Goal: Download file/media

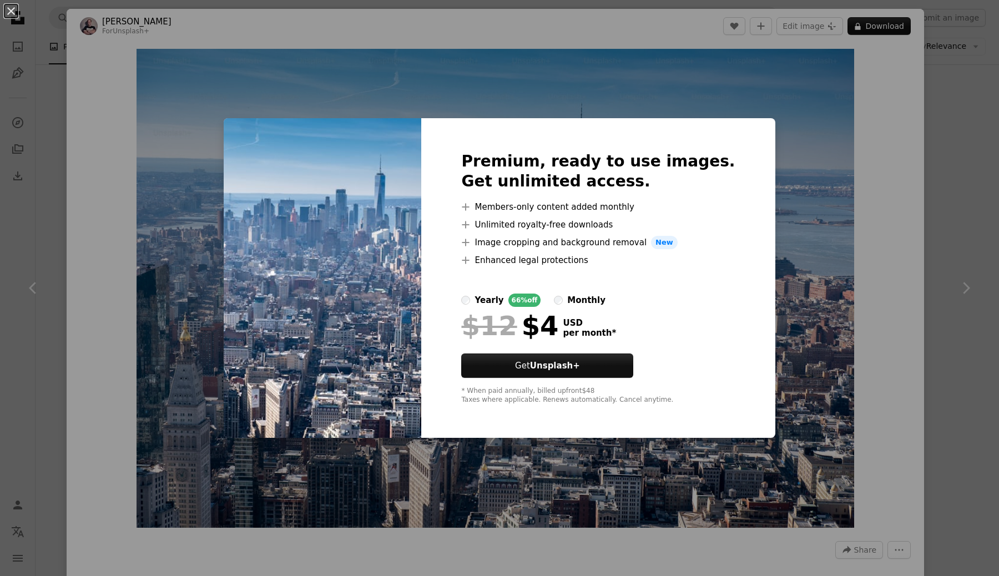
scroll to position [1614, 0]
click at [254, 109] on div "An X shape Premium, ready to use images. Get unlimited access. A plus sign Memb…" at bounding box center [499, 288] width 999 height 576
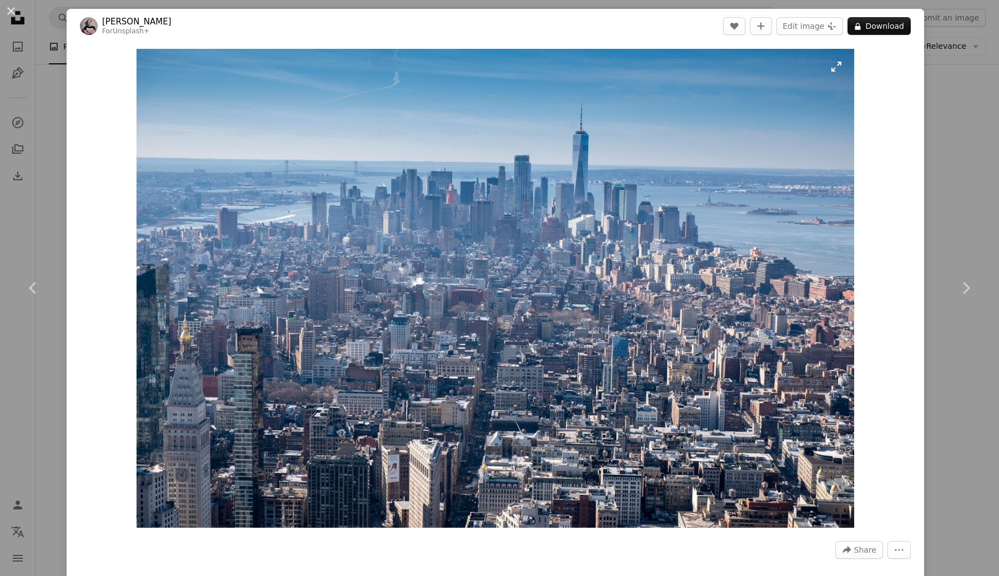
click at [843, 73] on img "Zoom in on this image" at bounding box center [496, 288] width 718 height 479
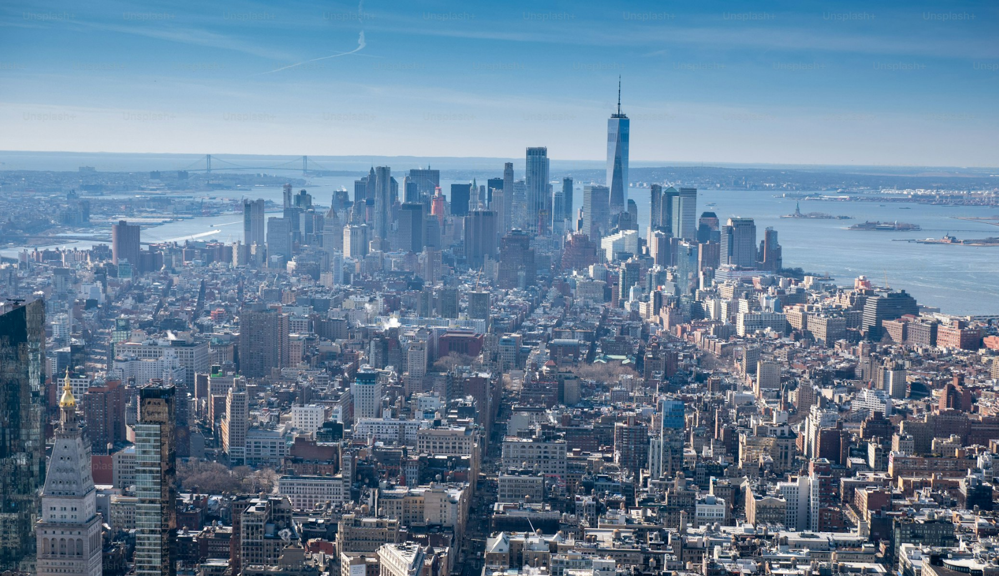
scroll to position [46, 0]
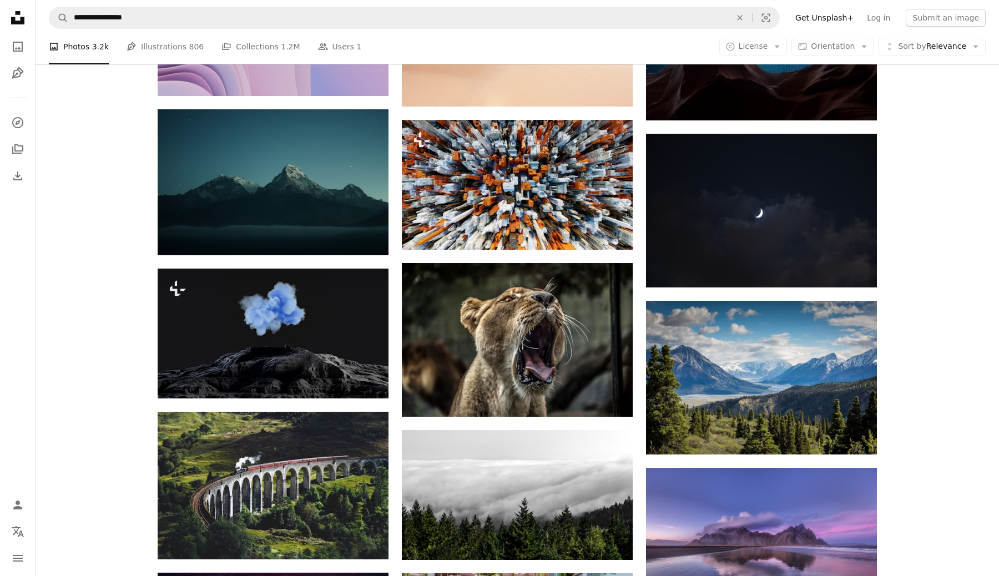
scroll to position [5521, 0]
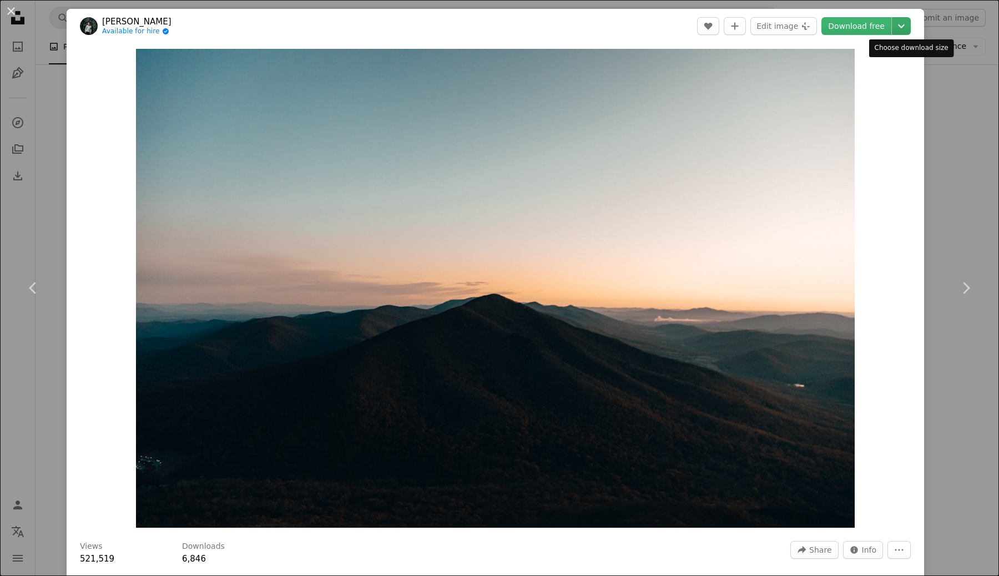
click at [910, 29] on icon "Chevron down" at bounding box center [902, 25] width 18 height 13
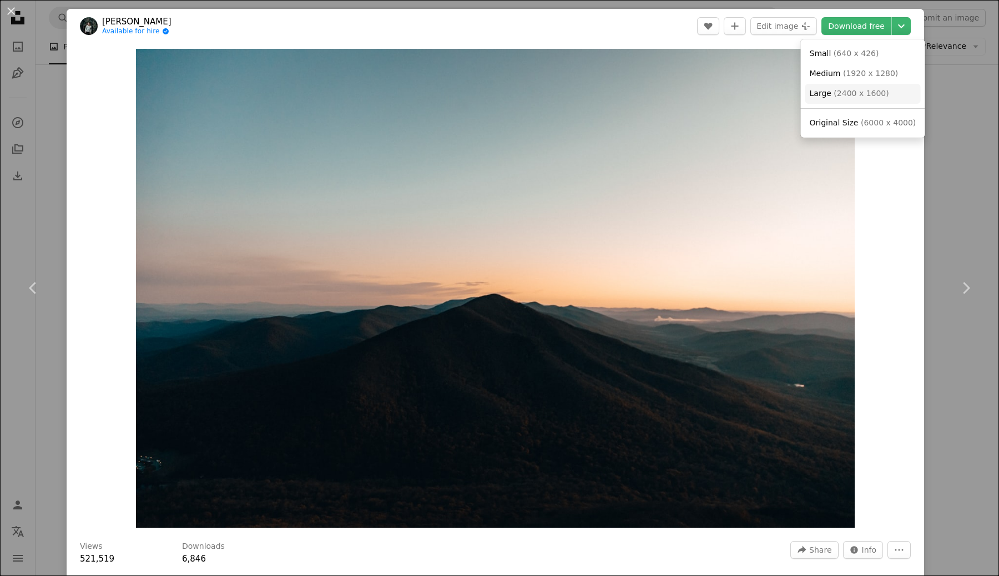
click at [859, 90] on span "( 2400 x 1600 )" at bounding box center [861, 93] width 55 height 9
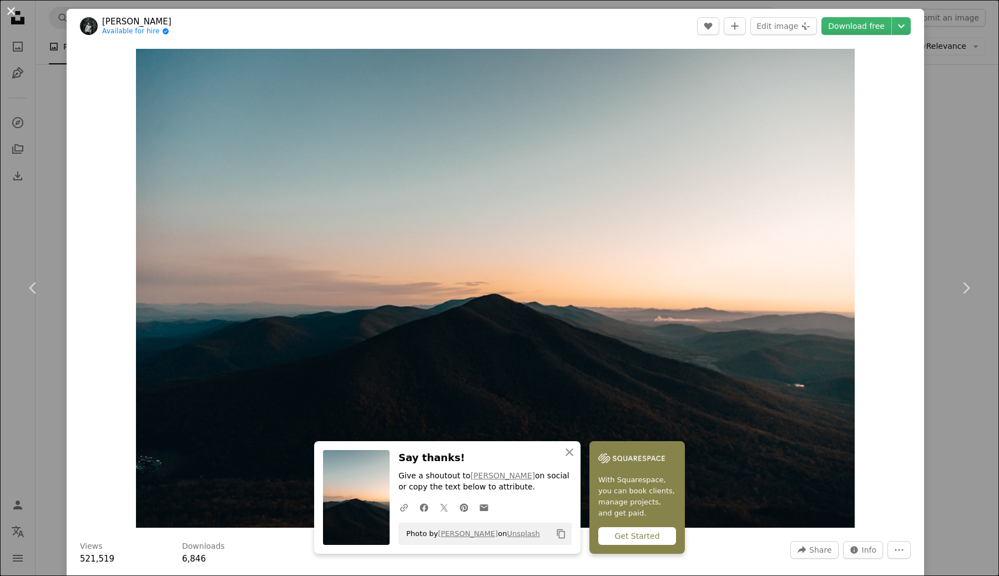
click at [10, 4] on button "An X shape" at bounding box center [10, 10] width 13 height 13
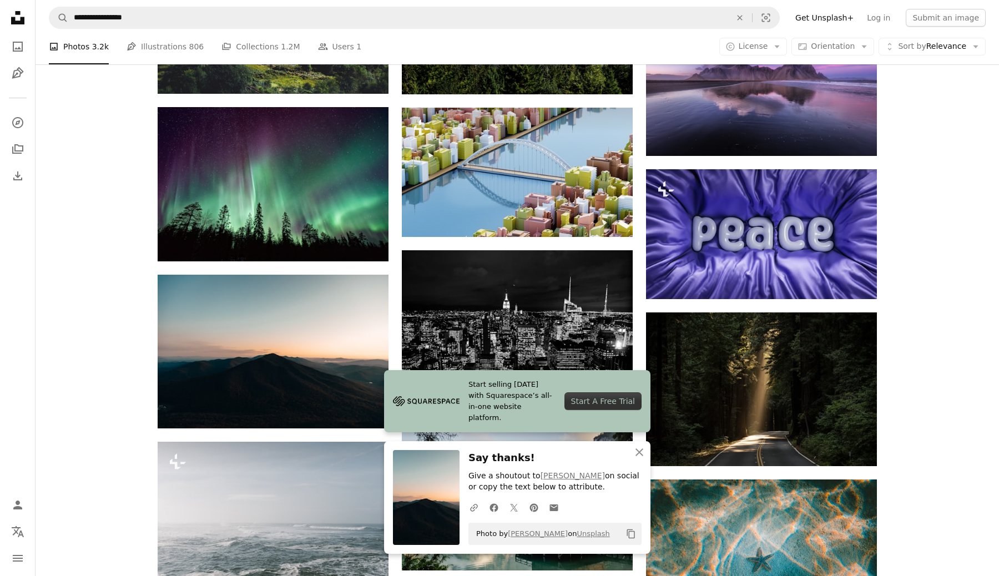
scroll to position [6027, 0]
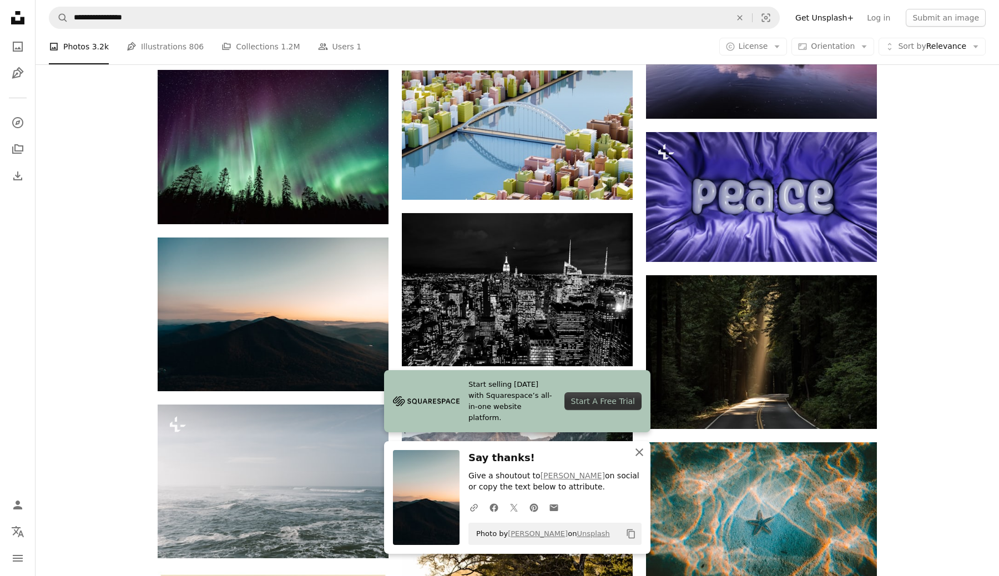
click at [638, 457] on icon "An X shape" at bounding box center [639, 452] width 13 height 13
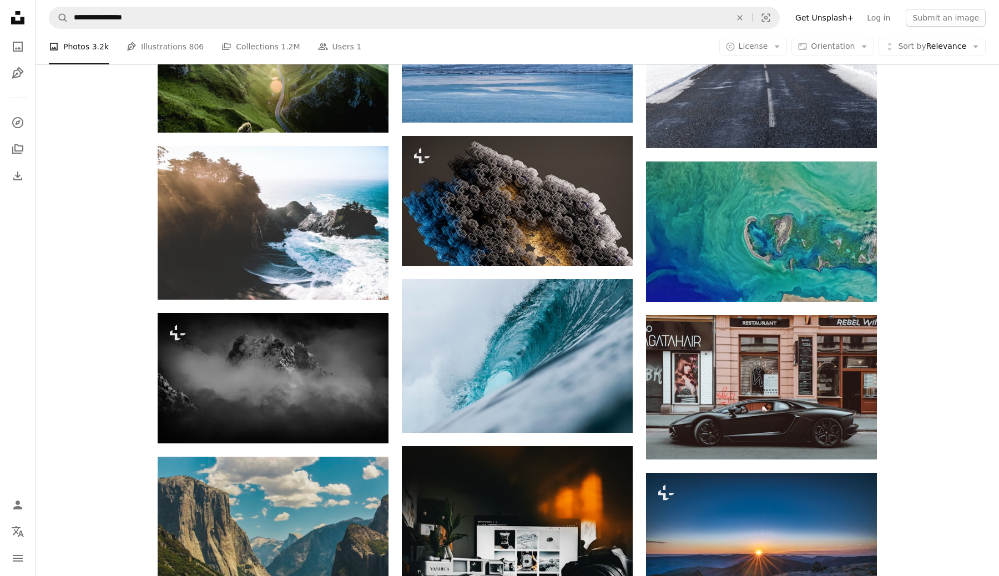
scroll to position [7786, 0]
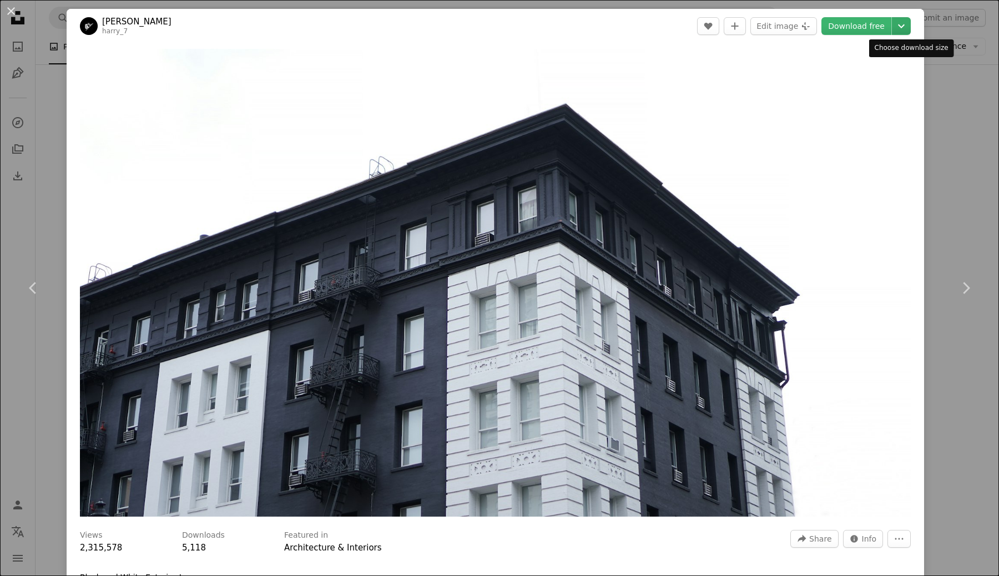
click at [908, 22] on icon "Chevron down" at bounding box center [902, 25] width 18 height 13
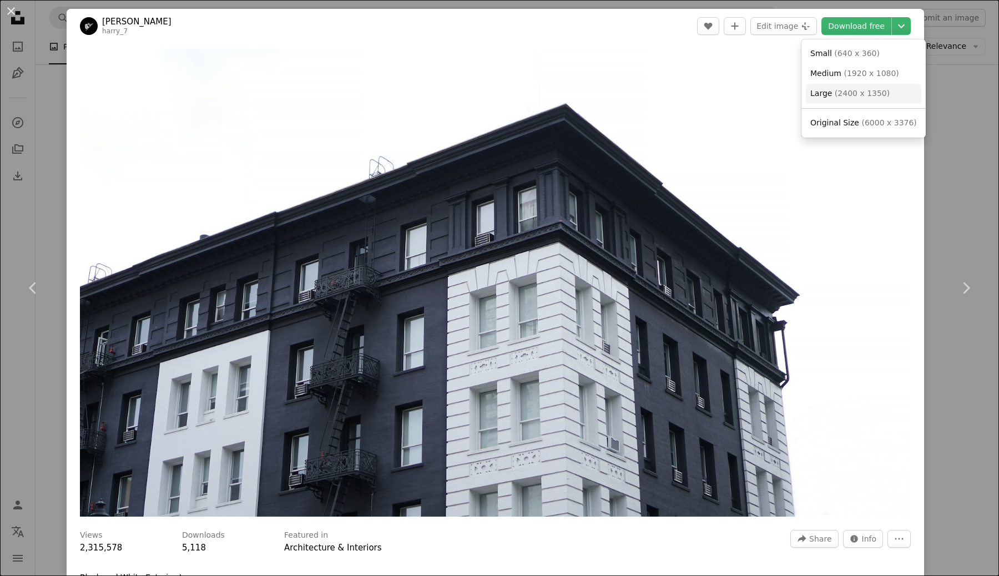
click at [854, 92] on span "( 2400 x 1350 )" at bounding box center [862, 93] width 55 height 9
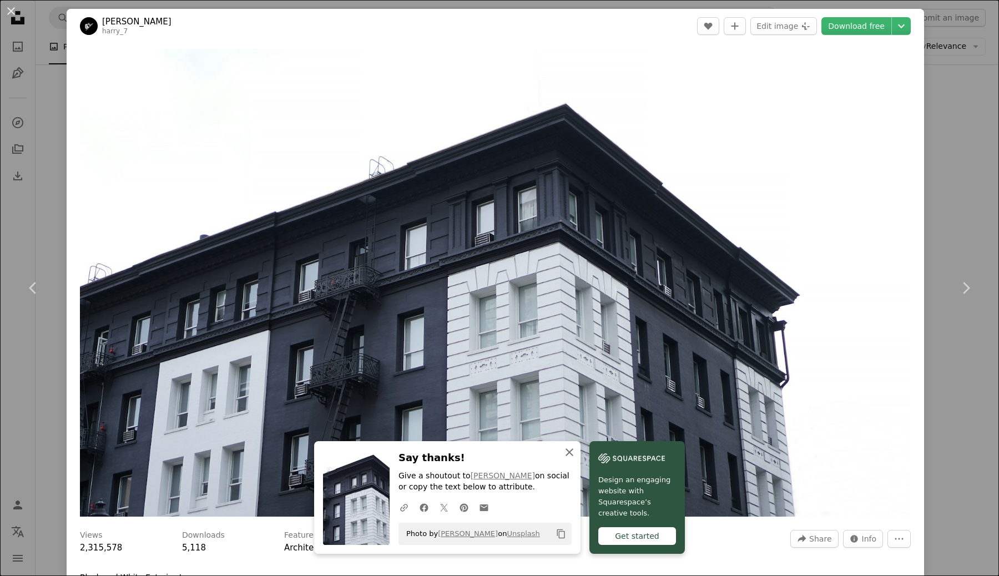
click at [576, 456] on icon "An X shape" at bounding box center [569, 452] width 13 height 13
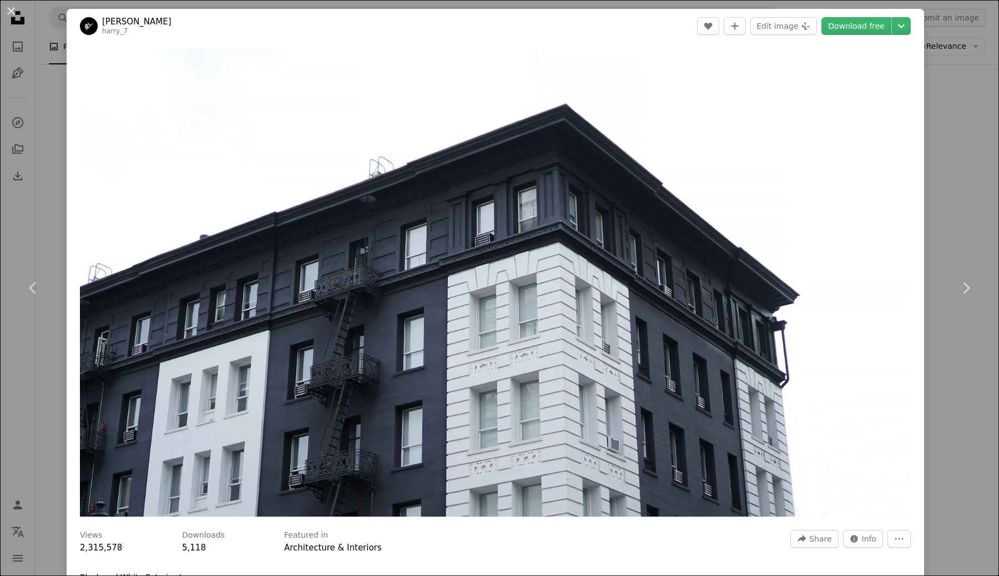
click at [969, 139] on div "An X shape Chevron left Chevron right [PERSON_NAME] harry_7 A heart A plus sign…" at bounding box center [499, 288] width 999 height 576
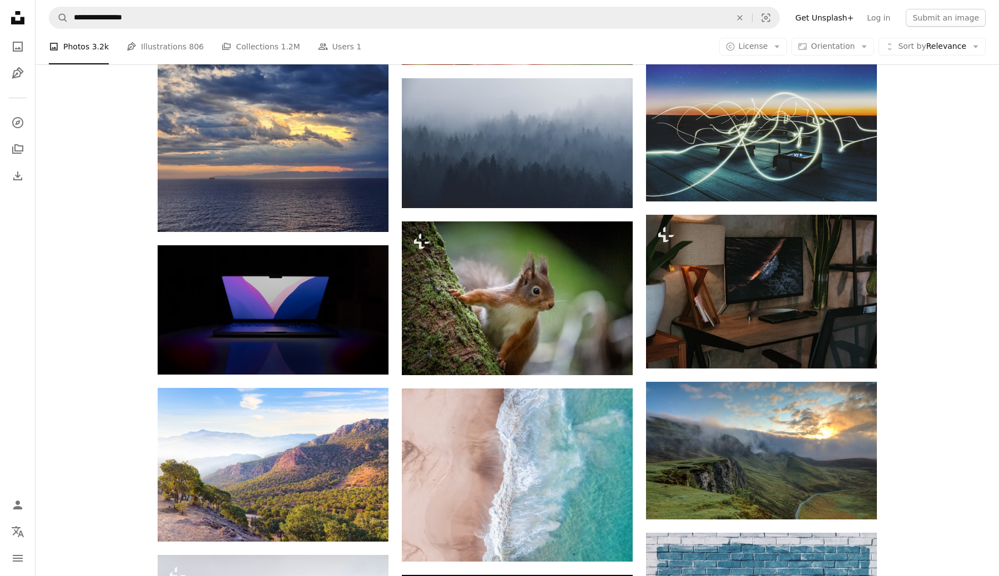
scroll to position [22892, 0]
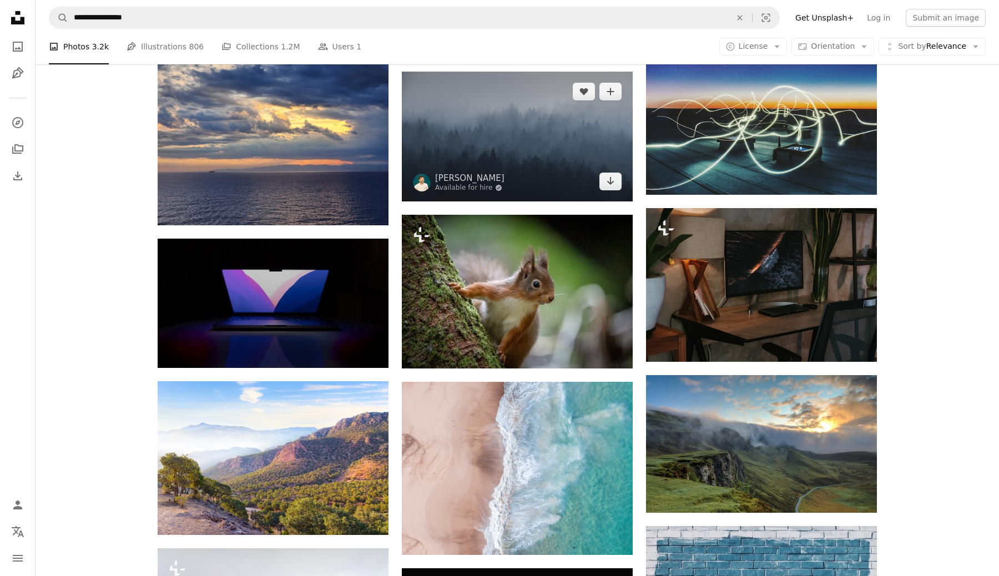
click at [520, 147] on img at bounding box center [517, 137] width 231 height 130
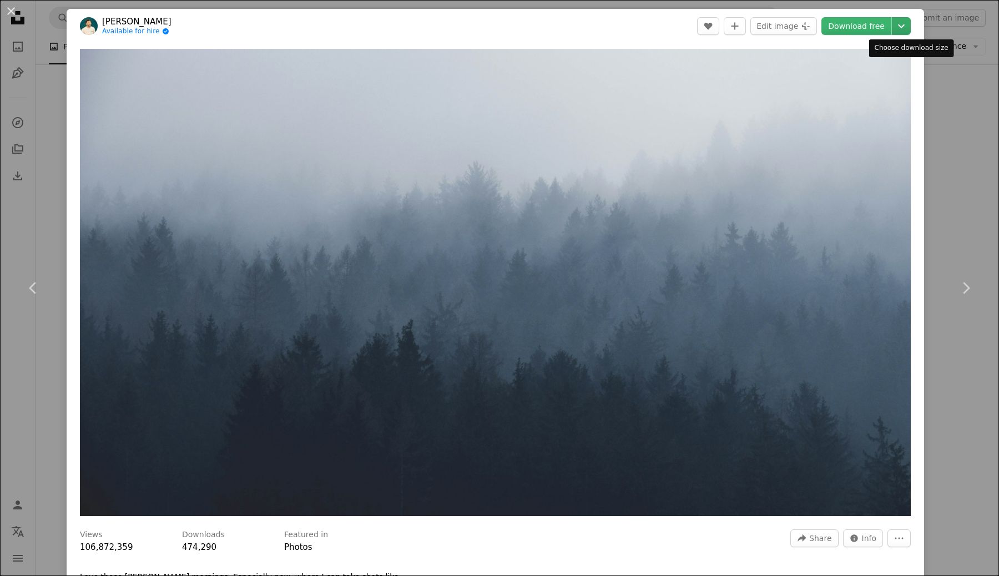
click at [907, 24] on icon "Chevron down" at bounding box center [902, 25] width 18 height 13
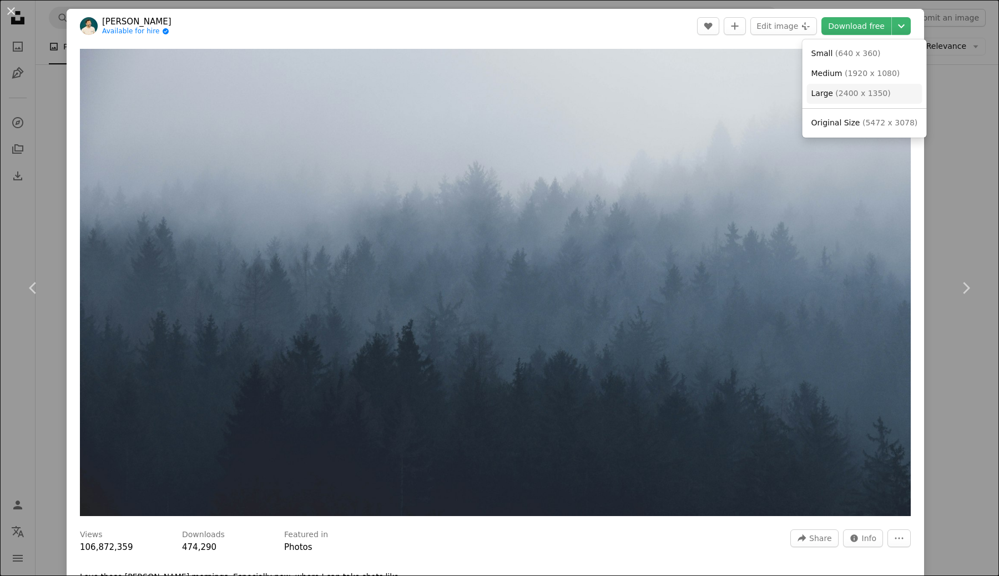
click at [872, 90] on span "( 2400 x 1350 )" at bounding box center [863, 93] width 55 height 9
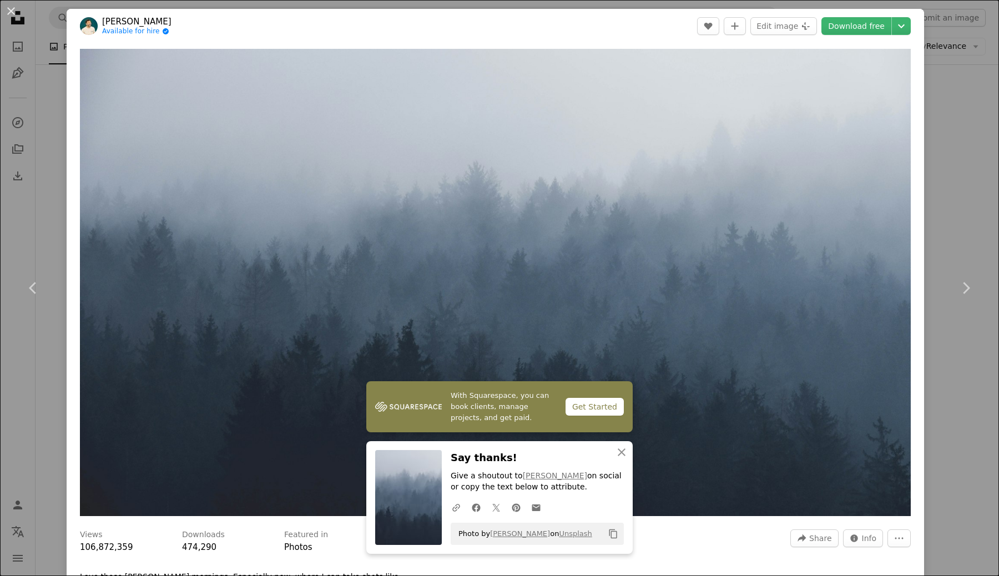
click at [984, 162] on div "An X shape Chevron left Chevron right [PERSON_NAME] Available for hire A checkm…" at bounding box center [499, 288] width 999 height 576
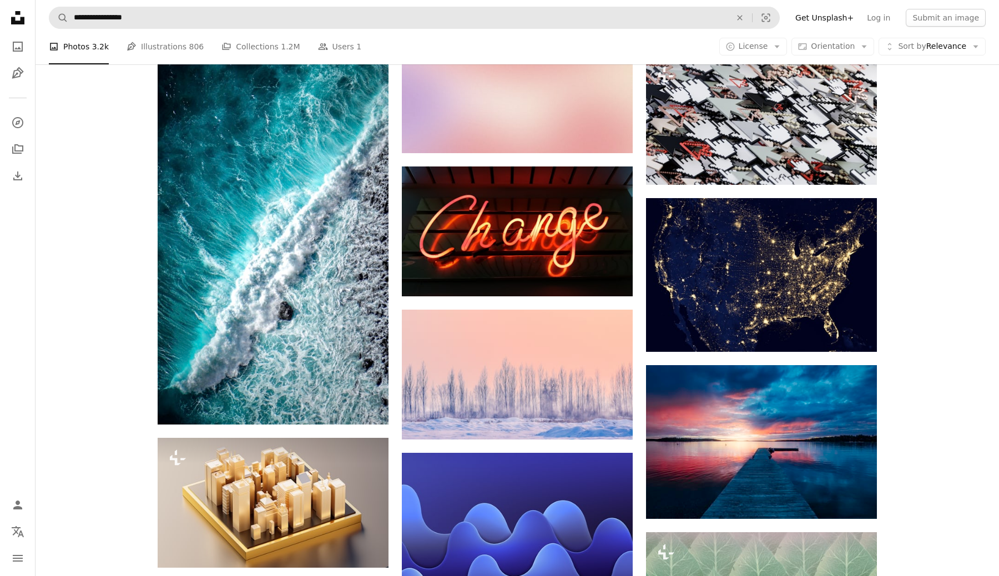
scroll to position [33156, 0]
